Goal: Transaction & Acquisition: Purchase product/service

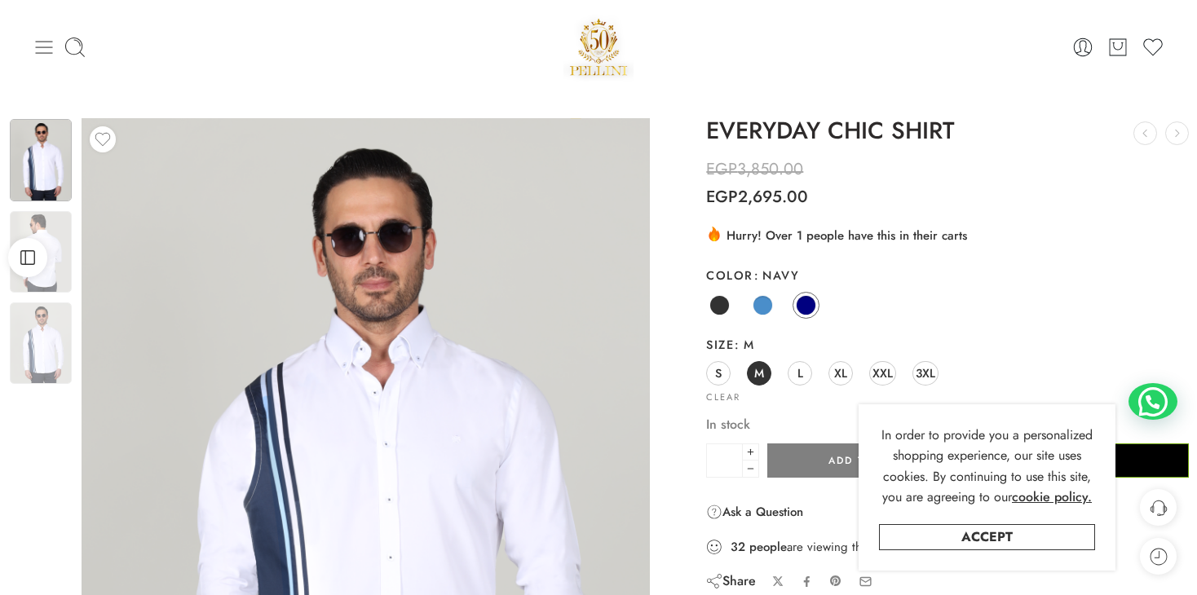
click at [50, 51] on icon at bounding box center [44, 47] width 23 height 23
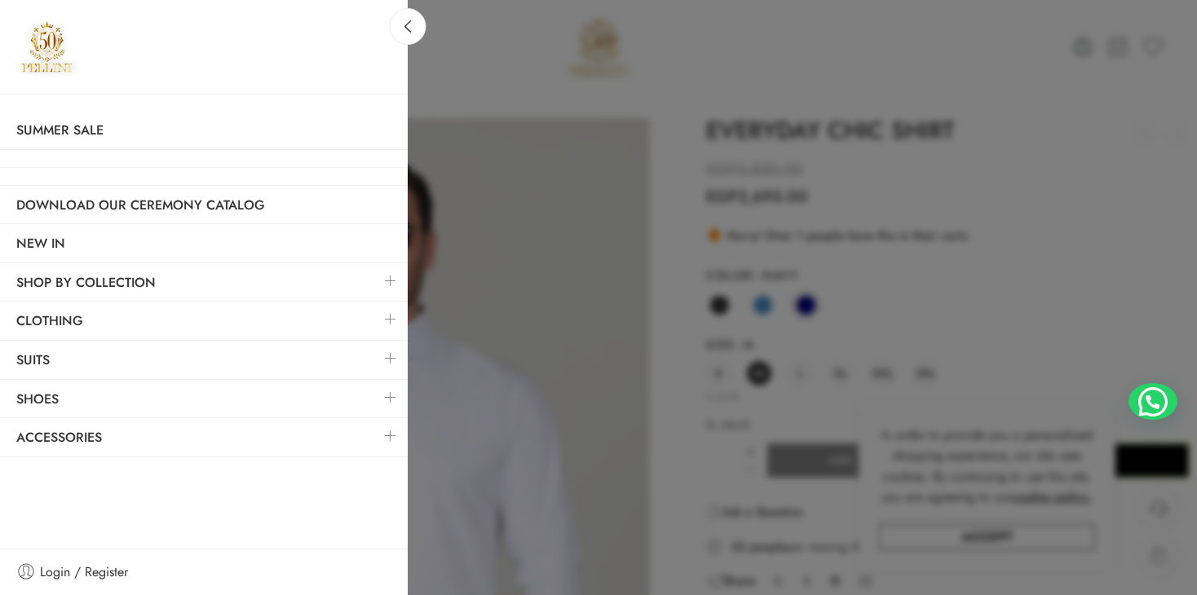
click at [397, 319] on link at bounding box center [390, 319] width 34 height 35
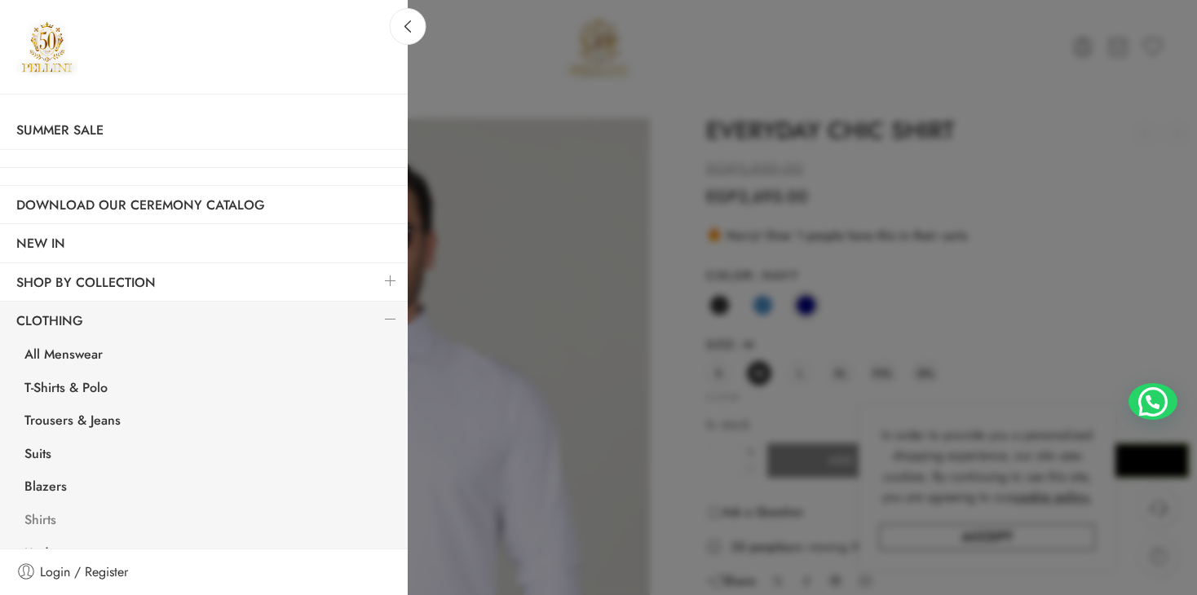
click at [47, 520] on link "Shirts" at bounding box center [208, 522] width 400 height 33
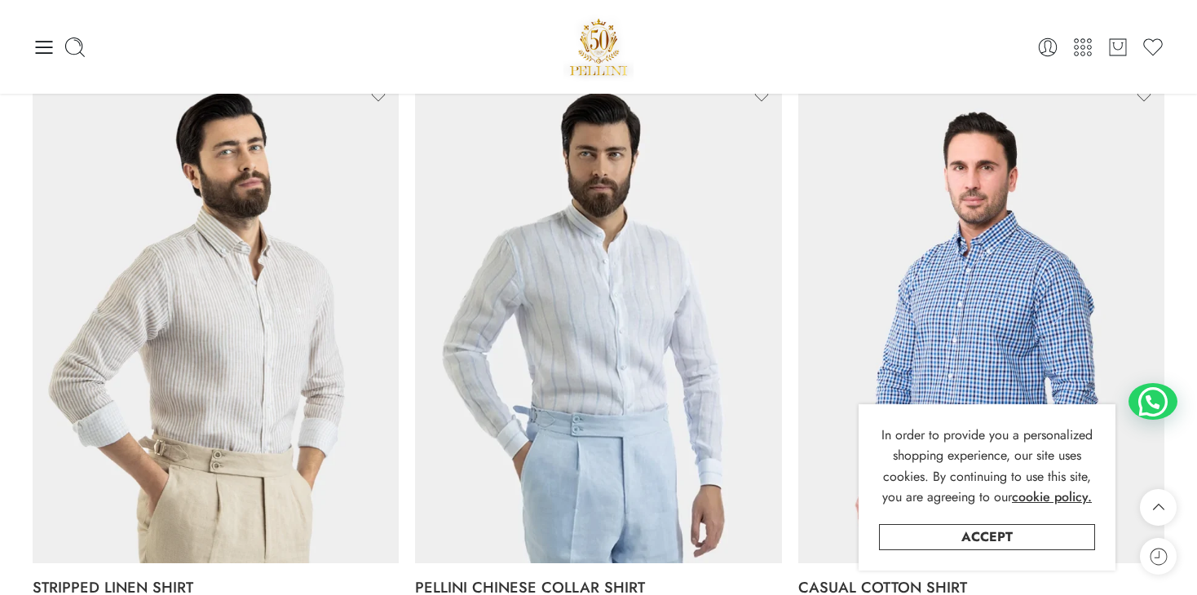
scroll to position [246, 0]
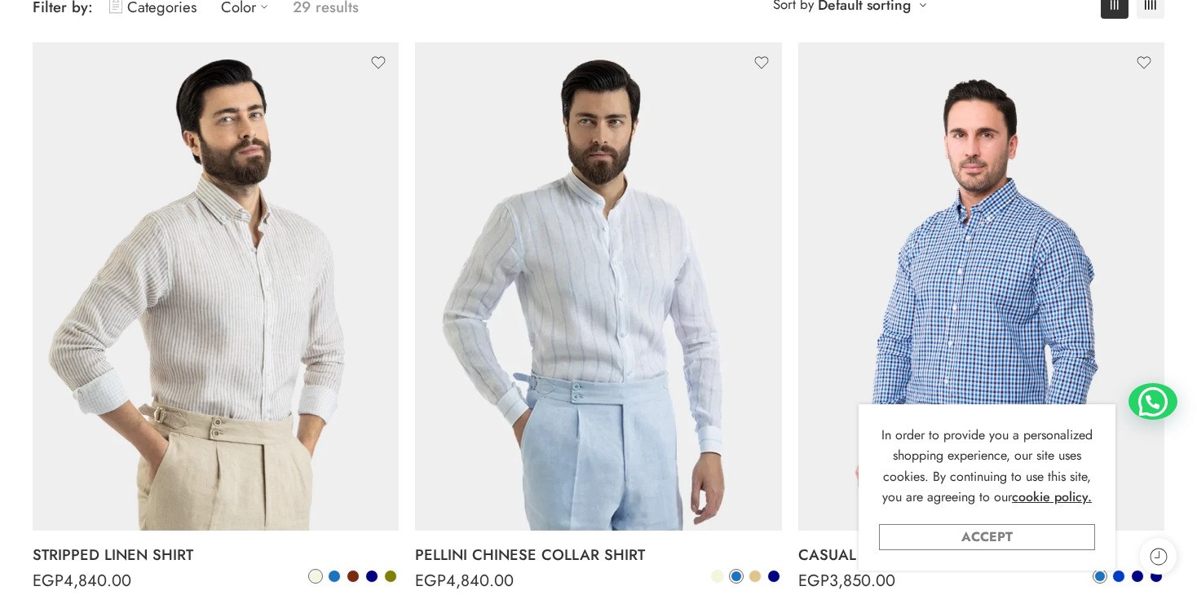
click at [973, 541] on link "Accept" at bounding box center [987, 537] width 216 height 26
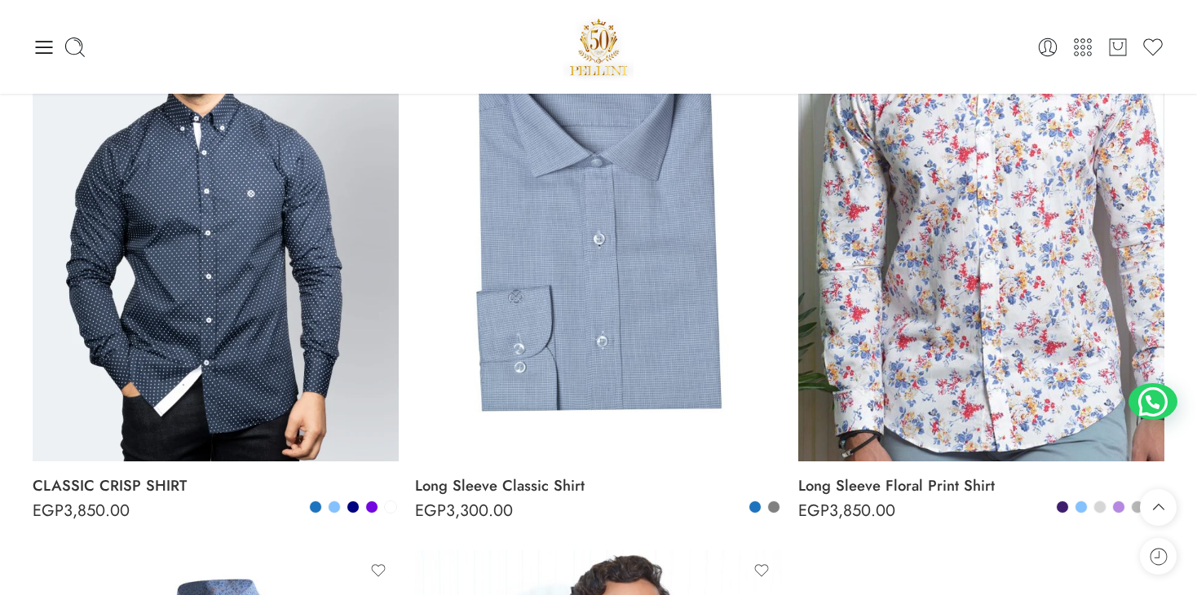
scroll to position [5055, 0]
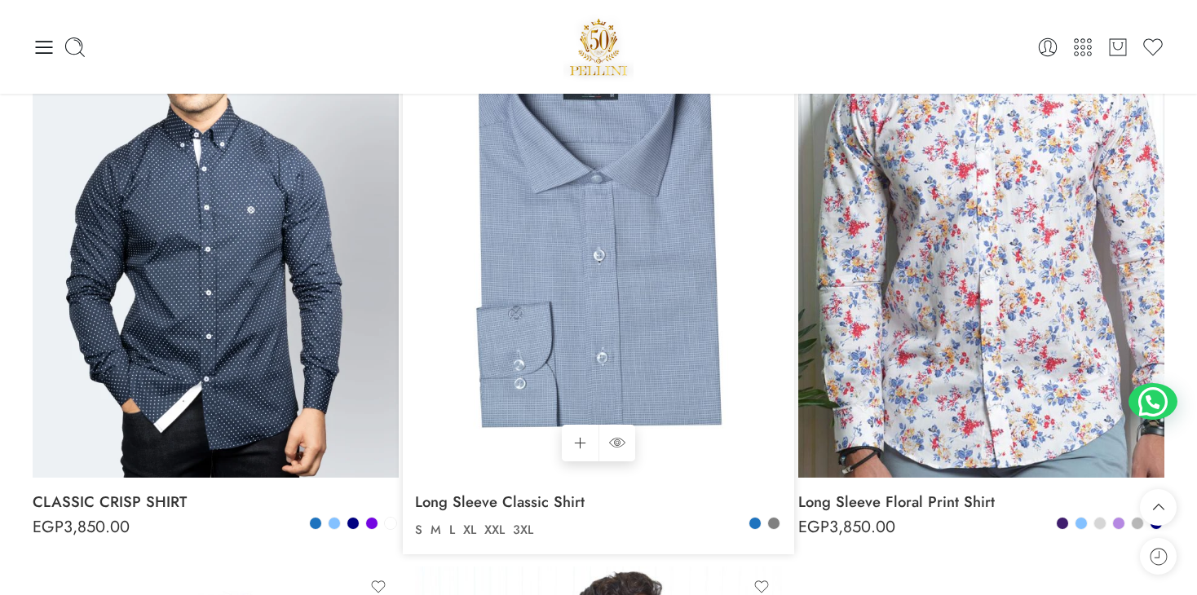
click at [619, 244] on img at bounding box center [598, 233] width 366 height 488
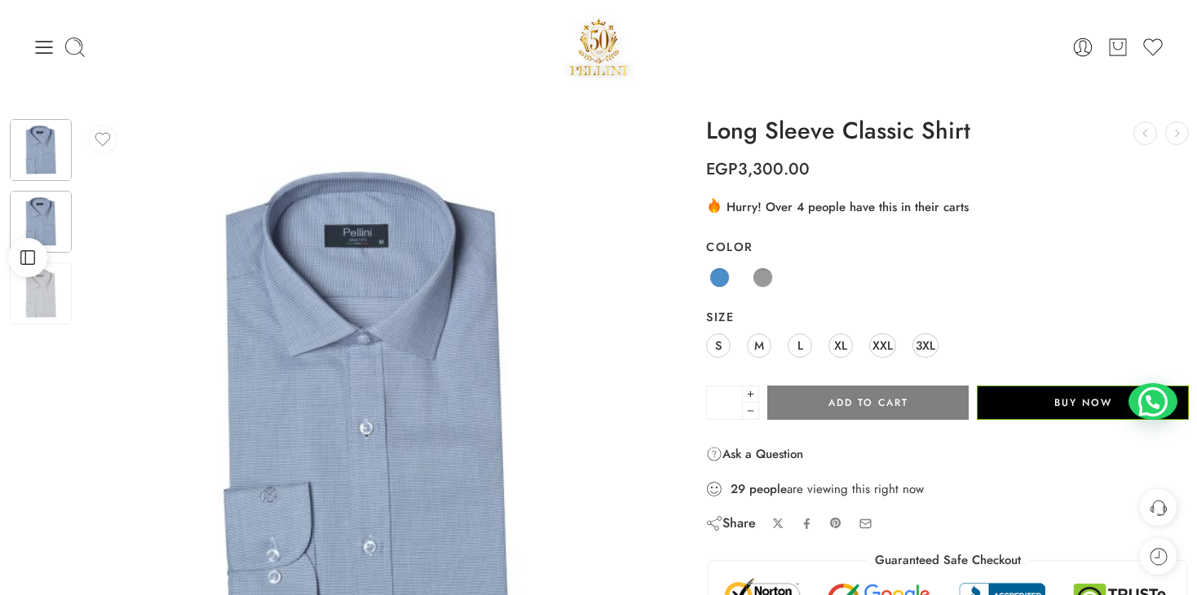
click at [41, 202] on img at bounding box center [41, 222] width 62 height 62
click at [379, 374] on img at bounding box center [366, 402] width 568 height 568
